Goal: Task Accomplishment & Management: Manage account settings

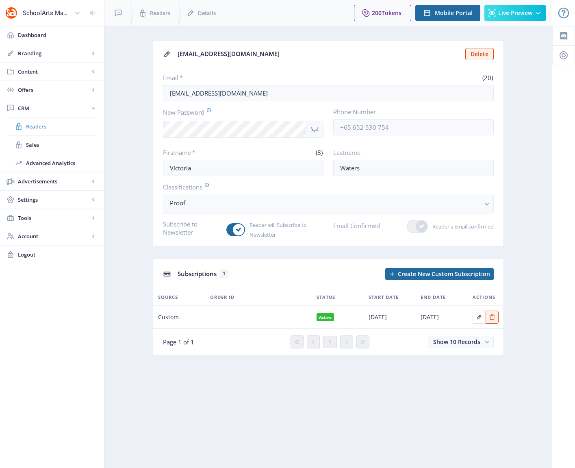
click at [42, 126] on span "Readers" at bounding box center [61, 126] width 70 height 8
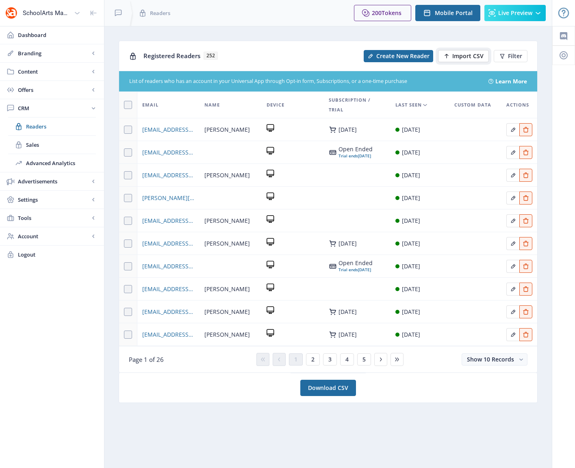
click at [459, 56] on span "Import CSV" at bounding box center [467, 56] width 31 height 6
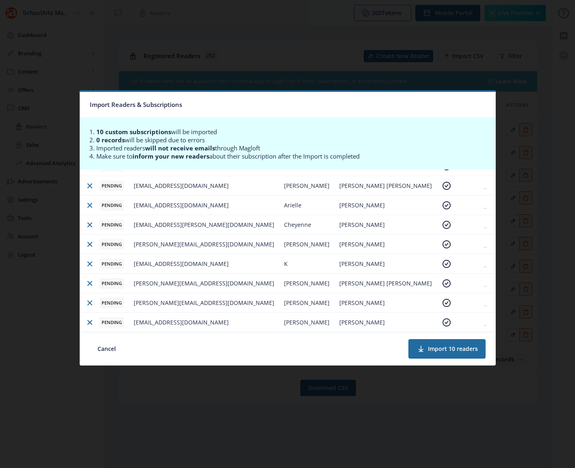
scroll to position [55, 0]
click at [430, 347] on button "Import 10 readers" at bounding box center [446, 348] width 77 height 19
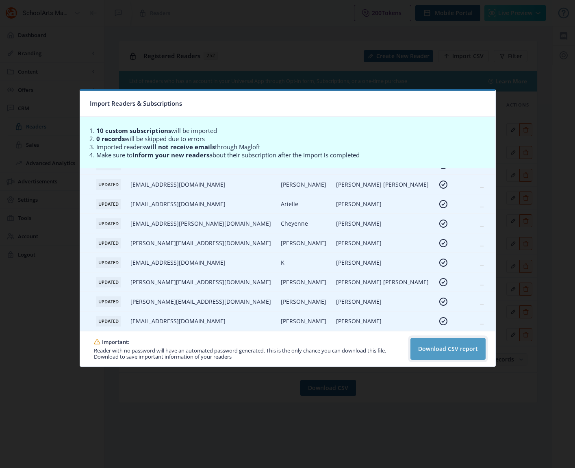
click at [432, 351] on button "Download CSV report" at bounding box center [447, 349] width 75 height 22
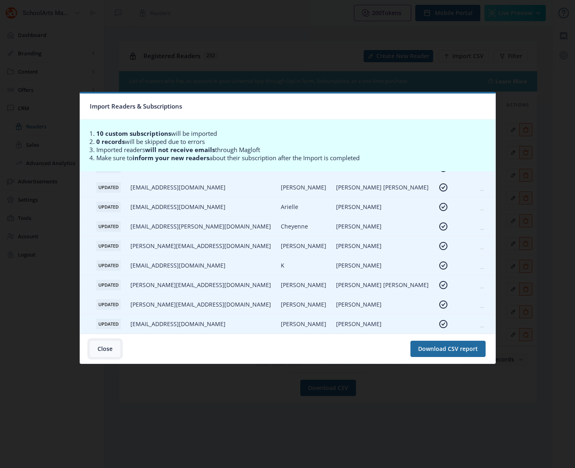
click at [105, 350] on button "Close" at bounding box center [105, 348] width 30 height 16
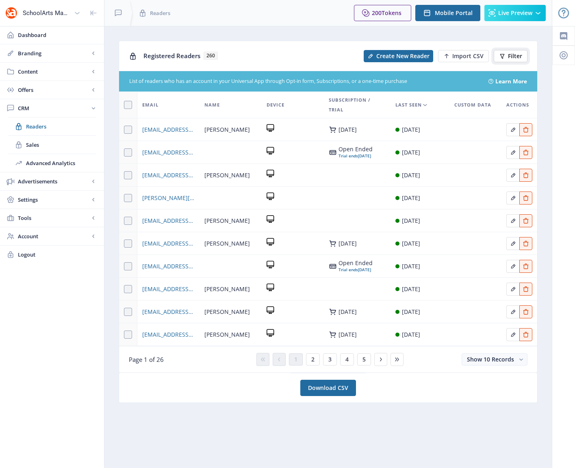
click at [511, 55] on span "Filter" at bounding box center [515, 56] width 14 height 6
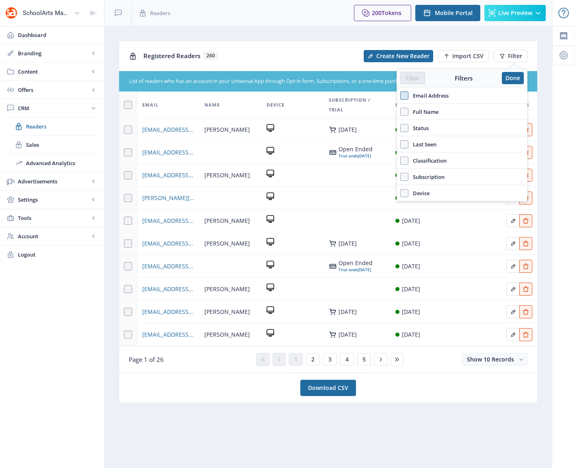
click at [406, 97] on span at bounding box center [404, 95] width 8 height 8
click at [401, 95] on input "Email Address" at bounding box center [400, 95] width 0 height 0
checkbox input "true"
click at [412, 116] on input "text" at bounding box center [461, 113] width 123 height 13
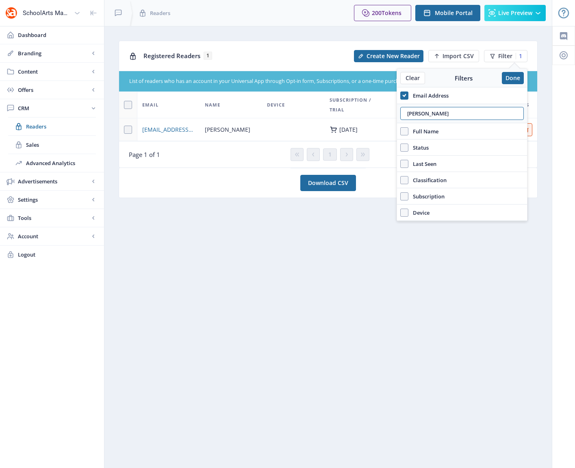
type input "skutt"
